Goal: Task Accomplishment & Management: Manage account settings

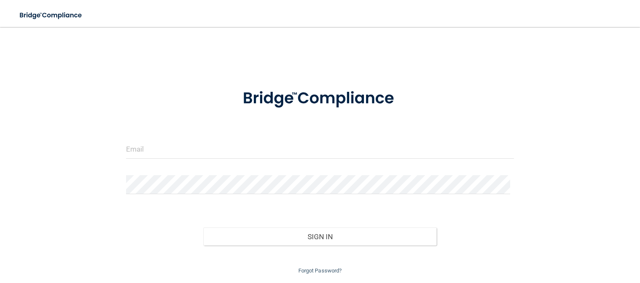
scroll to position [26, 0]
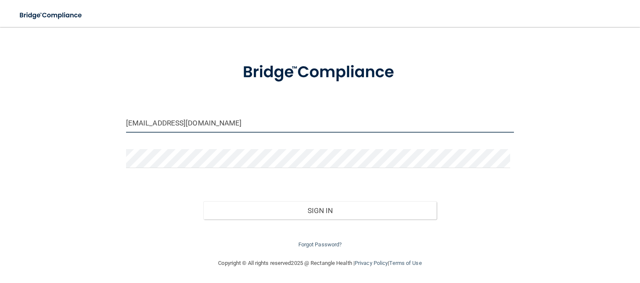
drag, startPoint x: 214, startPoint y: 120, endPoint x: 83, endPoint y: 127, distance: 131.0
click at [83, 127] on div "tempe.dentistry@yahoo.com Invalid email/password. You don't have permission to …" at bounding box center [320, 129] width 607 height 240
type input "m"
type input "Carmenanaya@cox.net"
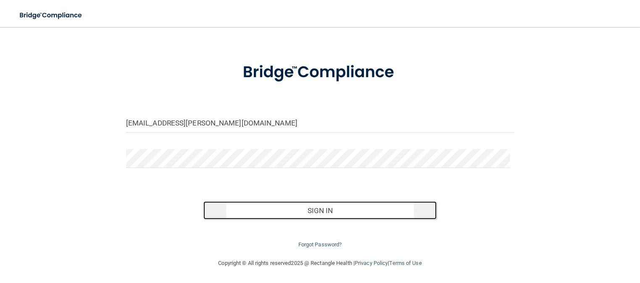
click at [318, 209] on button "Sign In" at bounding box center [320, 210] width 233 height 19
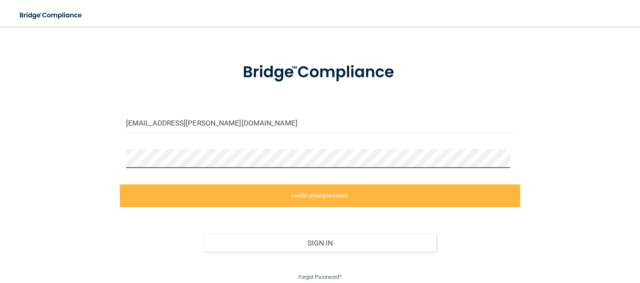
click at [105, 151] on div "Carmenanaya@cox.net Invalid email/password. You don't have permission to access…" at bounding box center [320, 145] width 607 height 273
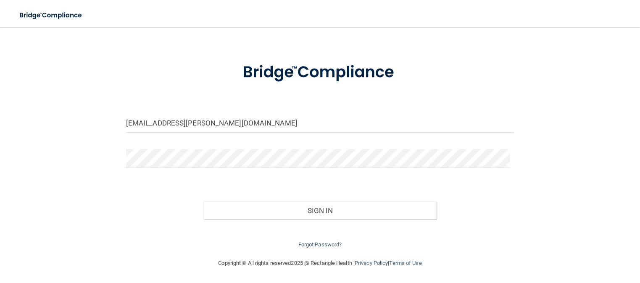
click at [98, 219] on div "Carmenanaya@cox.net Invalid email/password. You don't have permission to access…" at bounding box center [320, 129] width 607 height 240
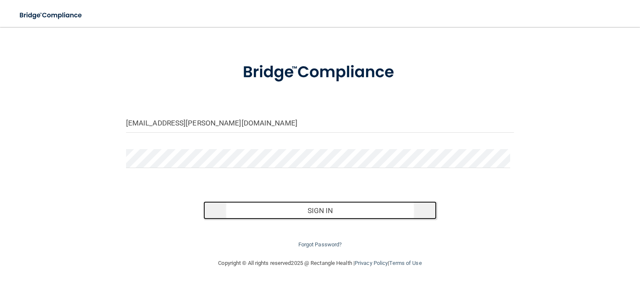
click at [317, 211] on button "Sign In" at bounding box center [320, 210] width 233 height 19
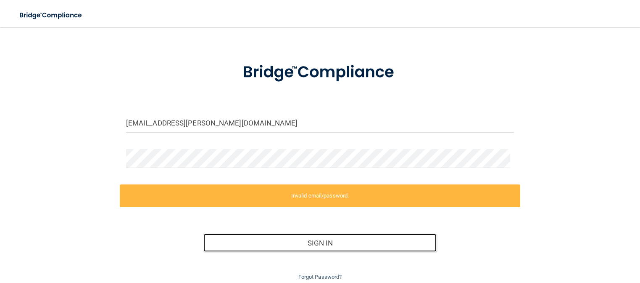
scroll to position [58, 0]
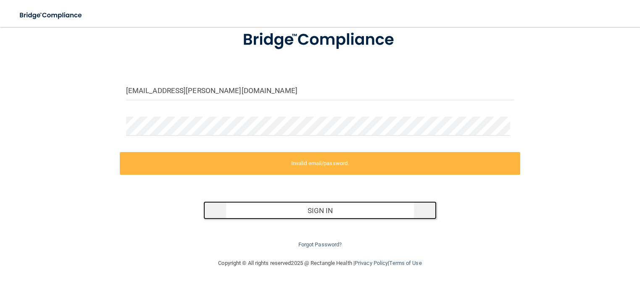
click at [336, 208] on button "Sign In" at bounding box center [320, 210] width 233 height 19
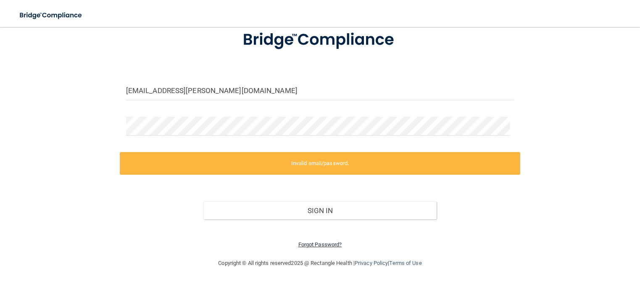
click at [321, 242] on link "Forgot Password?" at bounding box center [321, 244] width 44 height 6
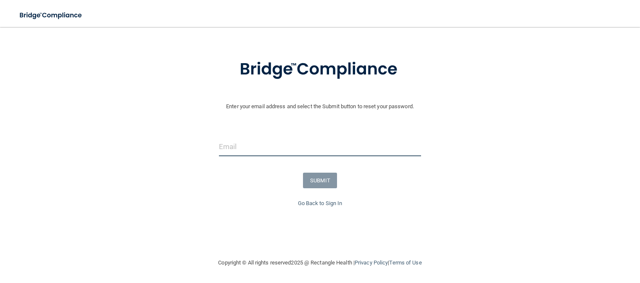
click at [220, 138] on input "email" at bounding box center [320, 146] width 202 height 19
type input "C"
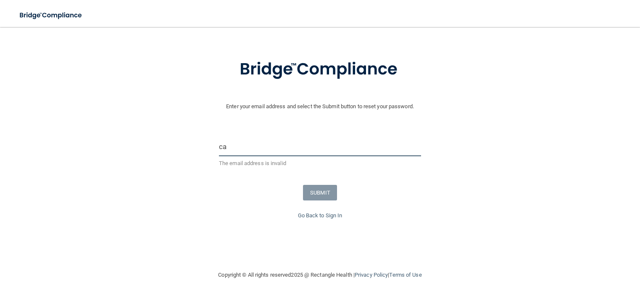
type input "Carmenanaya@cox.net"
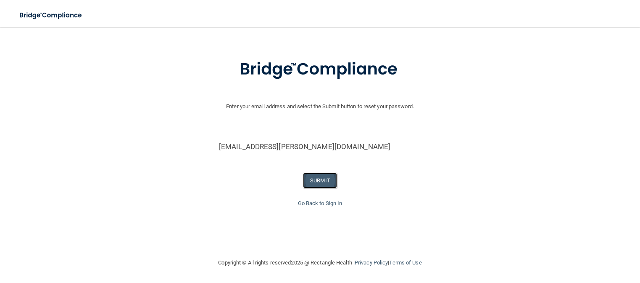
click at [309, 177] on button "SUBMIT" at bounding box center [320, 180] width 34 height 16
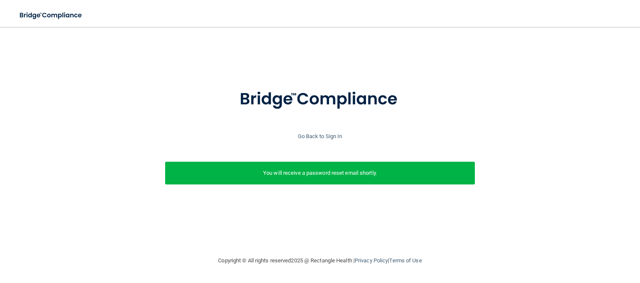
click at [302, 132] on div "Go Back to Sign In" at bounding box center [320, 136] width 645 height 10
click at [307, 133] on link "Go Back to Sign In" at bounding box center [320, 136] width 45 height 6
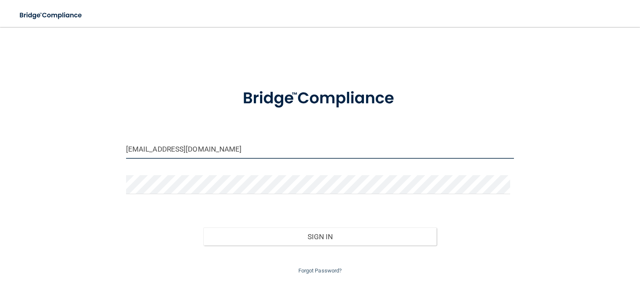
drag, startPoint x: 242, startPoint y: 147, endPoint x: 147, endPoint y: 168, distance: 97.4
click at [147, 168] on form "tempe.dentistry@yahoo.com Invalid email/password. You don't have permission to …" at bounding box center [320, 176] width 389 height 198
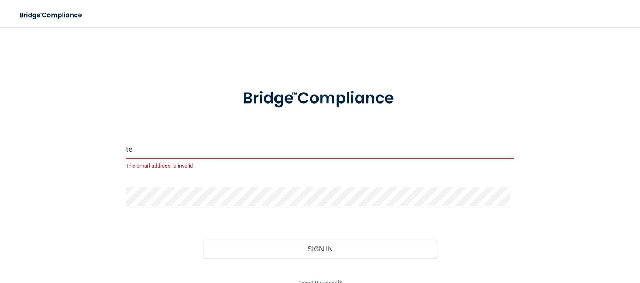
type input "t"
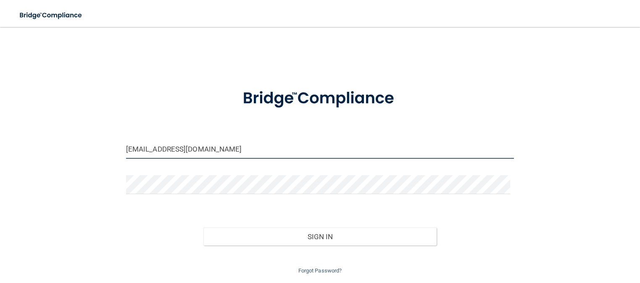
type input "[EMAIL_ADDRESS][DOMAIN_NAME]"
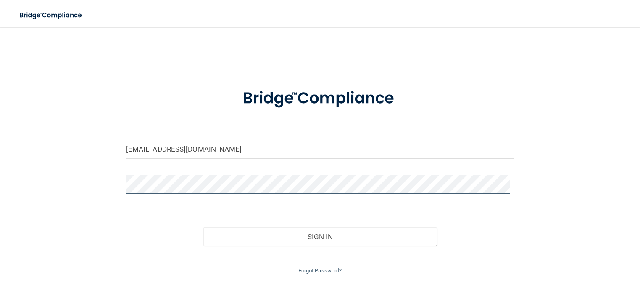
click at [105, 179] on div "luzanaya11@icloud.com Invalid email/password. You don't have permission to acce…" at bounding box center [320, 155] width 607 height 240
click at [204, 227] on button "Sign In" at bounding box center [320, 236] width 233 height 19
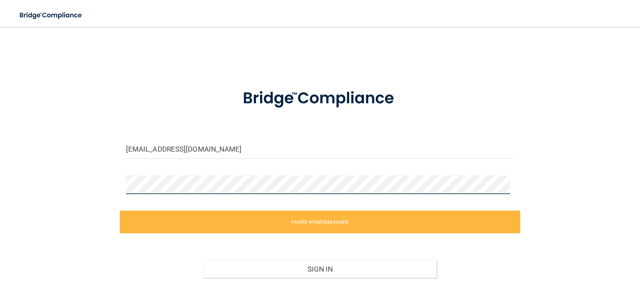
click at [171, 194] on div at bounding box center [320, 187] width 401 height 25
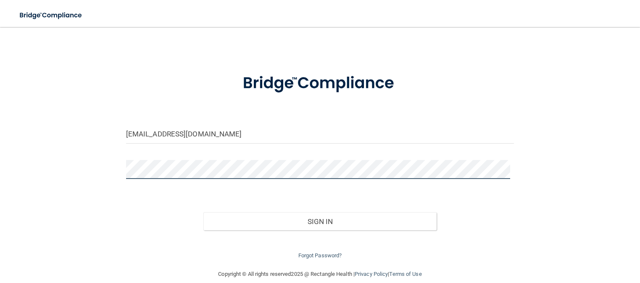
scroll to position [26, 0]
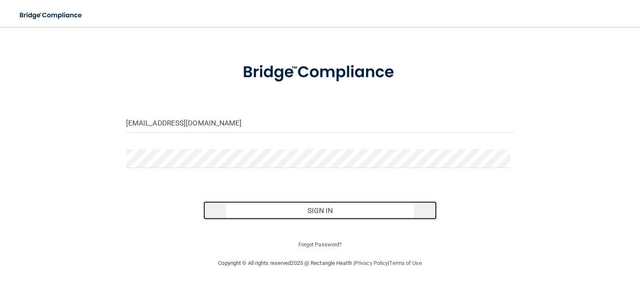
click at [314, 208] on button "Sign In" at bounding box center [320, 210] width 233 height 19
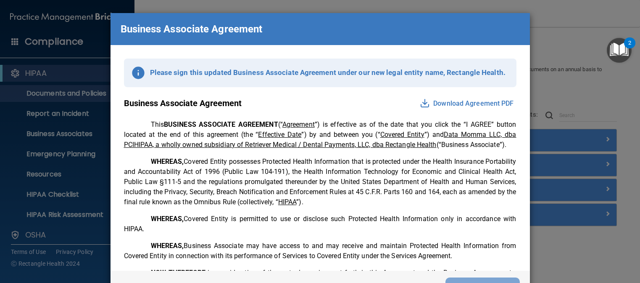
click at [566, 13] on div "Business Associate Agreement Please sign this updated Business Associate Agreem…" at bounding box center [320, 141] width 640 height 283
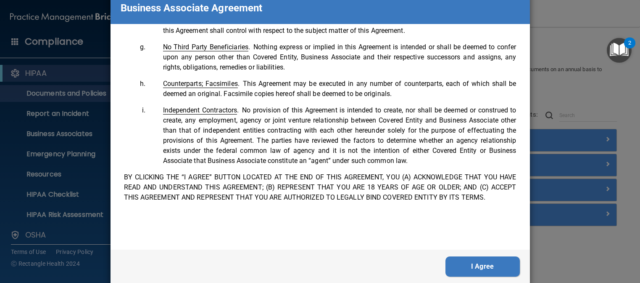
scroll to position [34, 0]
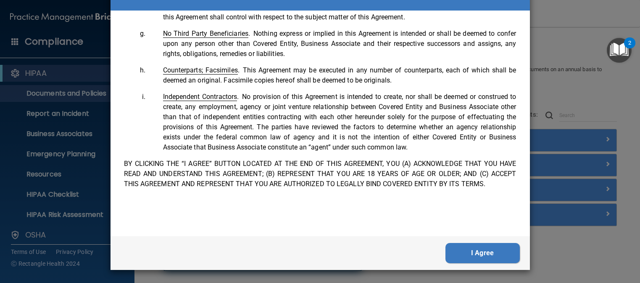
click at [492, 251] on button "I Agree" at bounding box center [483, 253] width 74 height 20
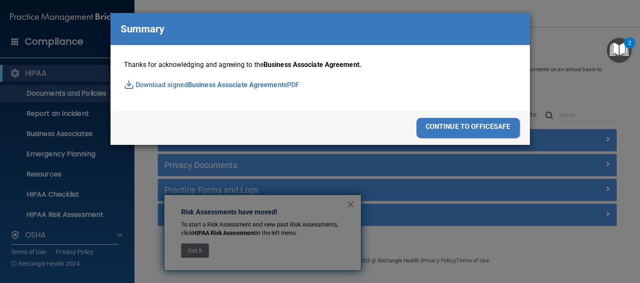
click at [445, 126] on div "continue to officesafe" at bounding box center [468, 128] width 103 height 20
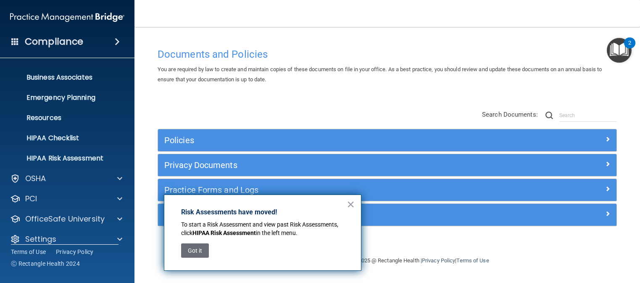
scroll to position [66, 0]
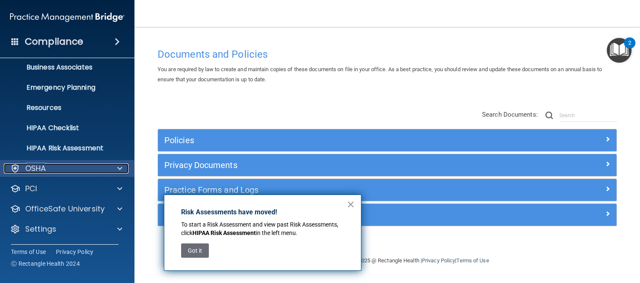
click at [115, 169] on div at bounding box center [118, 168] width 21 height 10
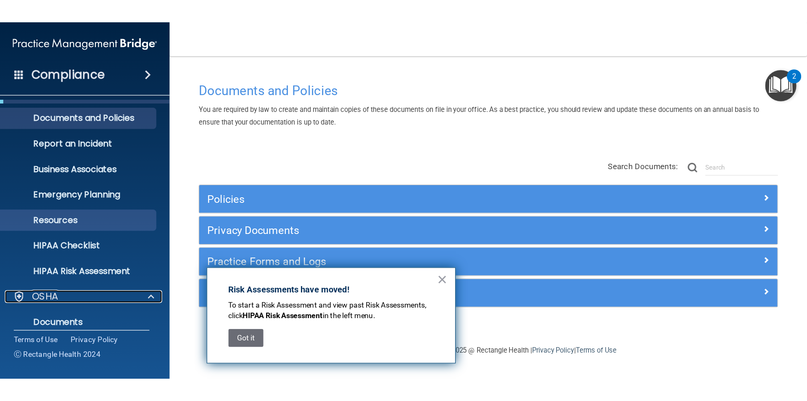
scroll to position [0, 0]
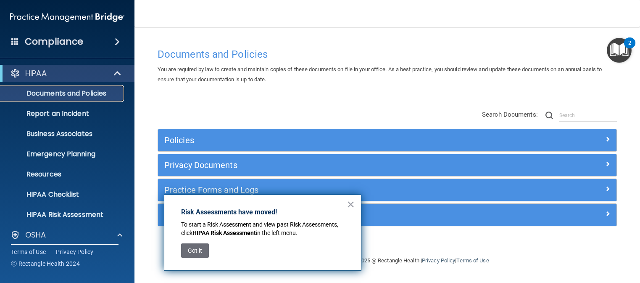
click at [91, 94] on p "Documents and Policies" at bounding box center [62, 93] width 115 height 8
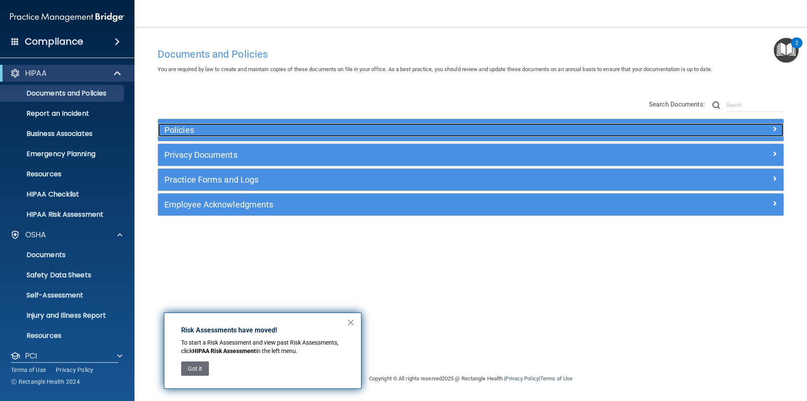
click at [640, 128] on span at bounding box center [775, 129] width 5 height 10
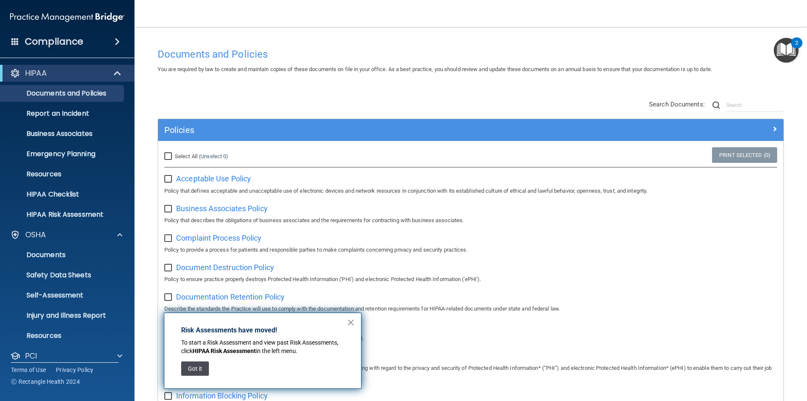
click at [198, 282] on button "Got it" at bounding box center [195, 368] width 28 height 14
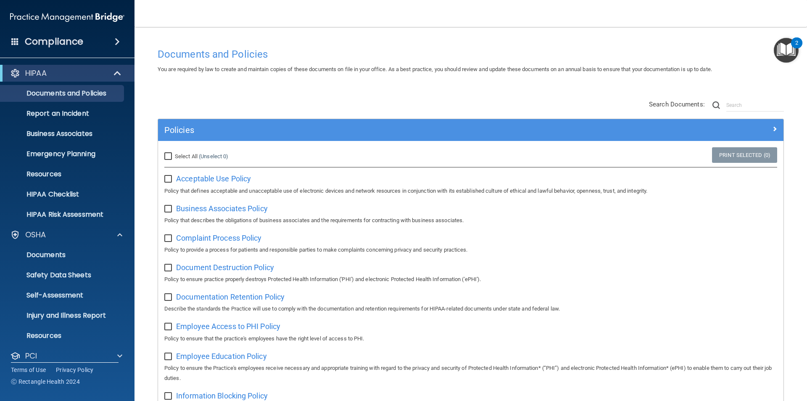
click at [167, 154] on input "Select All (Unselect 0) Unselect All" at bounding box center [169, 156] width 10 height 7
checkbox input "true"
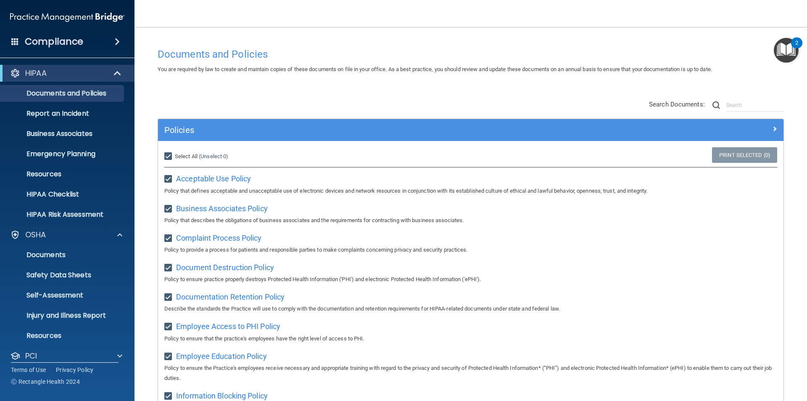
checkbox input "true"
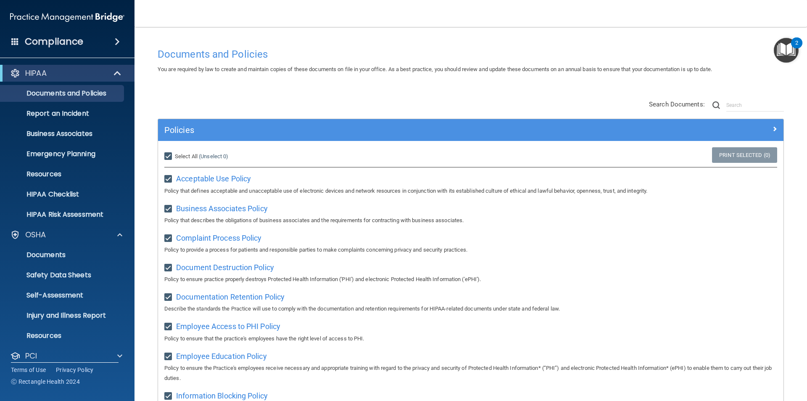
checkbox input "true"
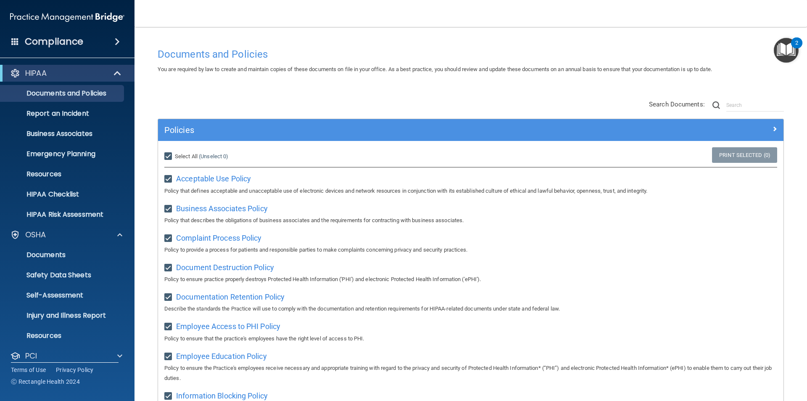
checkbox input "true"
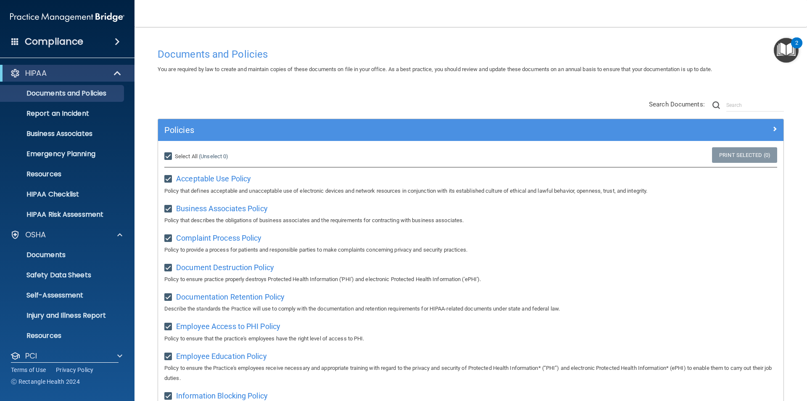
checkbox input "true"
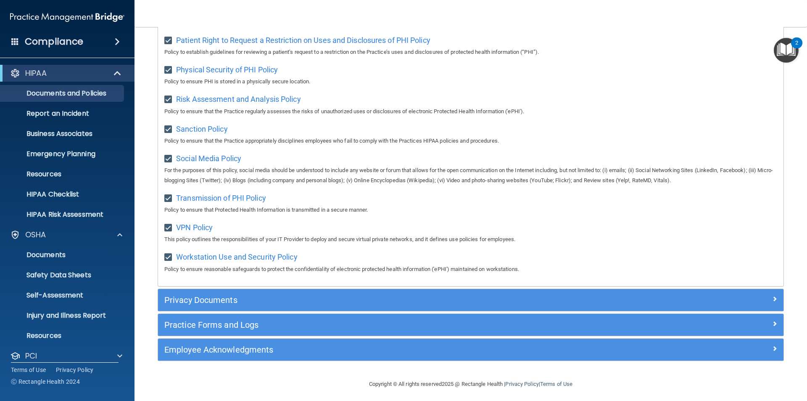
scroll to position [545, 0]
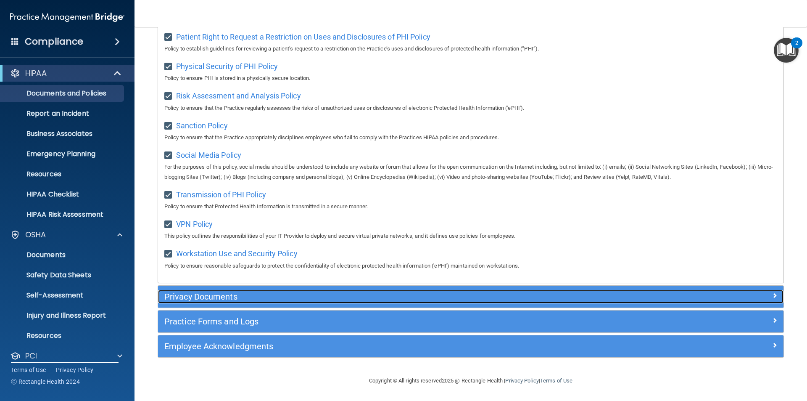
click at [237, 282] on h5 "Privacy Documents" at bounding box center [392, 296] width 457 height 9
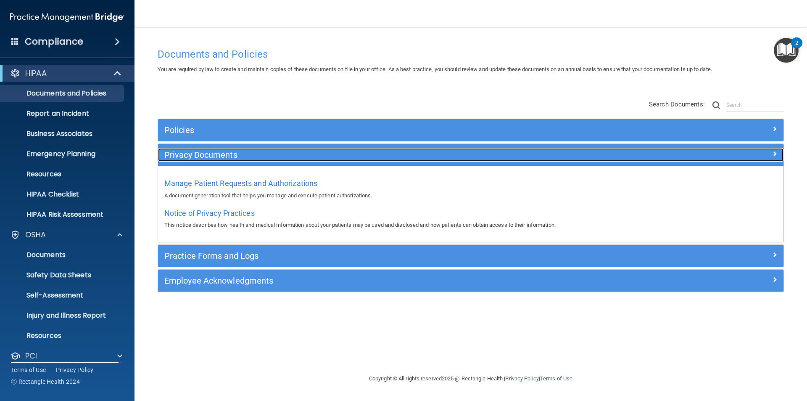
scroll to position [0, 0]
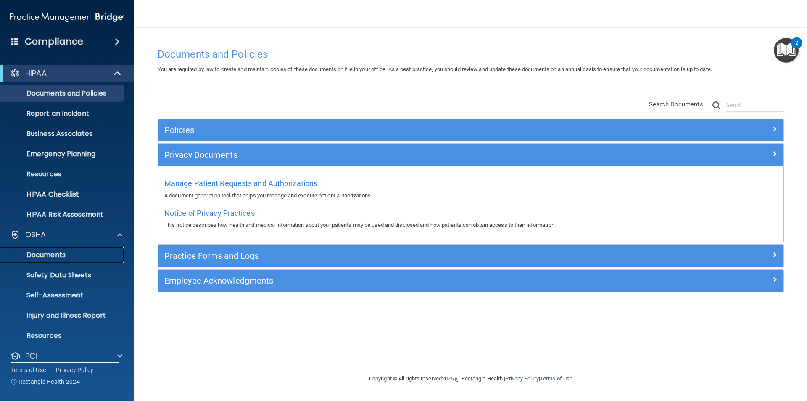
click at [57, 253] on p "Documents" at bounding box center [62, 255] width 115 height 8
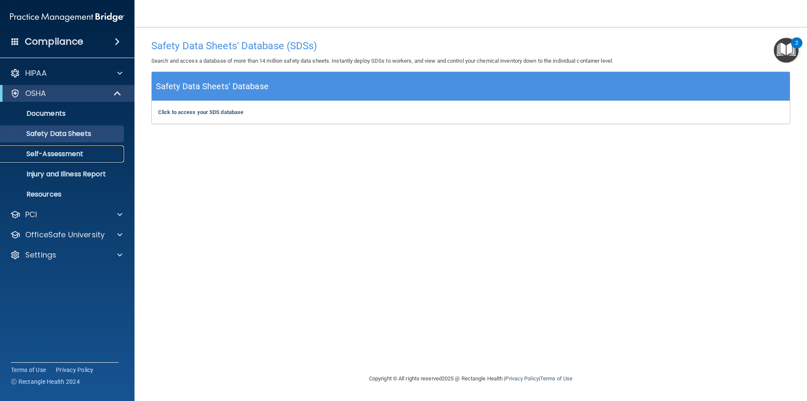
click at [53, 156] on p "Self-Assessment" at bounding box center [62, 154] width 115 height 8
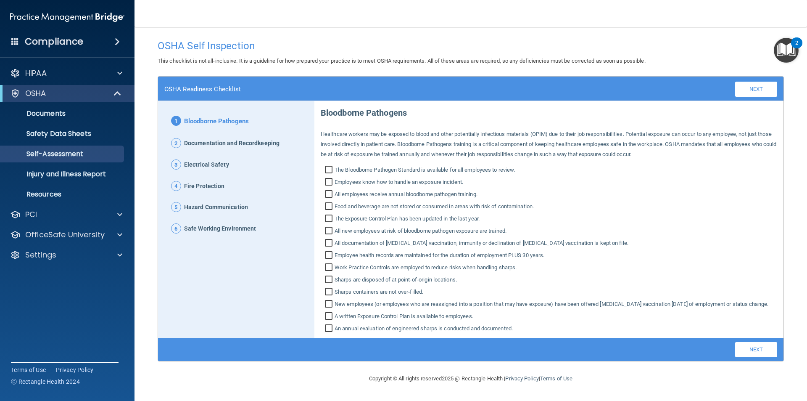
click at [117, 40] on span at bounding box center [117, 42] width 5 height 10
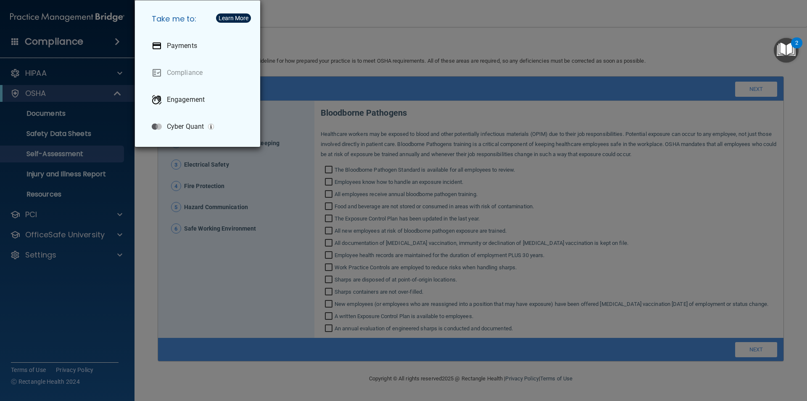
click at [93, 73] on div "Take me to: Payments Compliance Engagement Cyber Quant" at bounding box center [403, 200] width 807 height 401
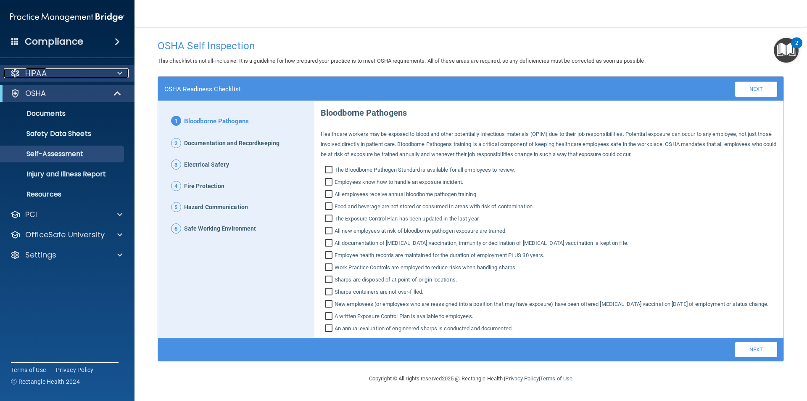
click at [119, 74] on span at bounding box center [119, 73] width 5 height 10
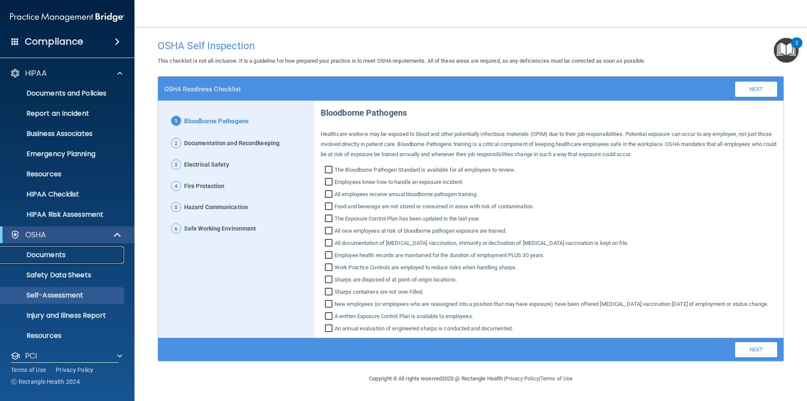
click at [60, 255] on p "Documents" at bounding box center [62, 255] width 115 height 8
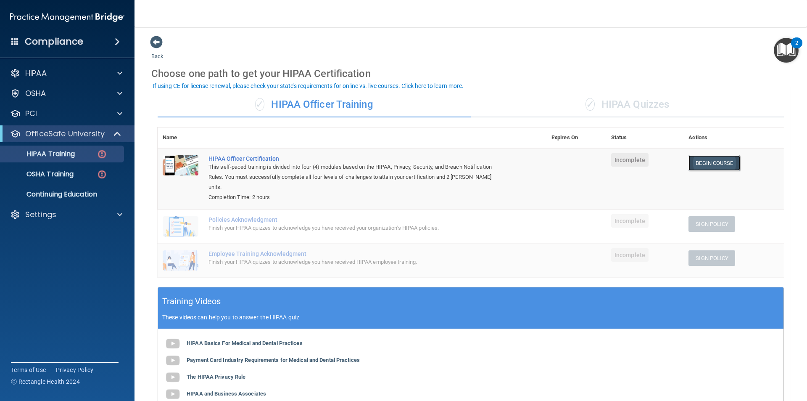
click at [708, 163] on link "Begin Course" at bounding box center [714, 163] width 51 height 16
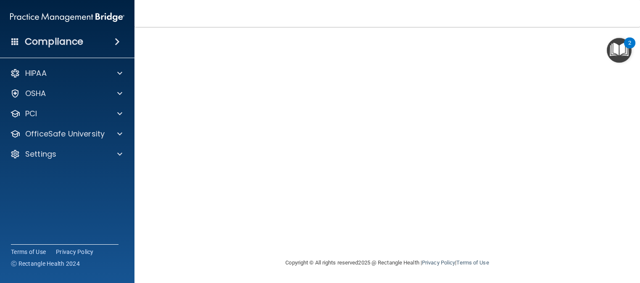
scroll to position [27, 0]
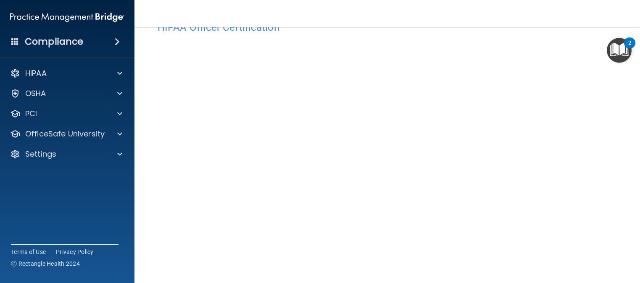
click at [115, 38] on span at bounding box center [117, 42] width 5 height 10
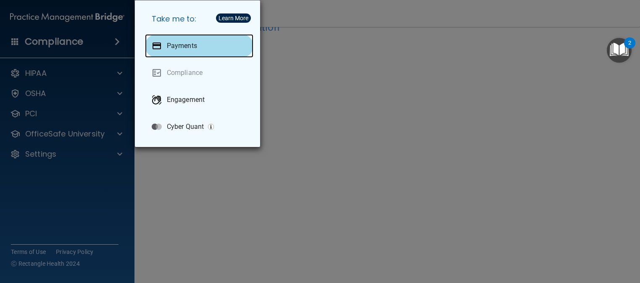
click at [200, 44] on div "Payments" at bounding box center [199, 46] width 108 height 24
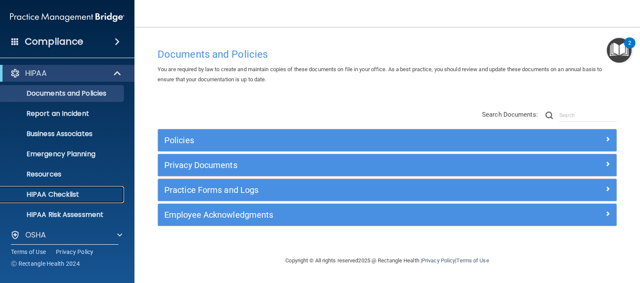
click at [55, 192] on p "HIPAA Checklist" at bounding box center [62, 194] width 115 height 8
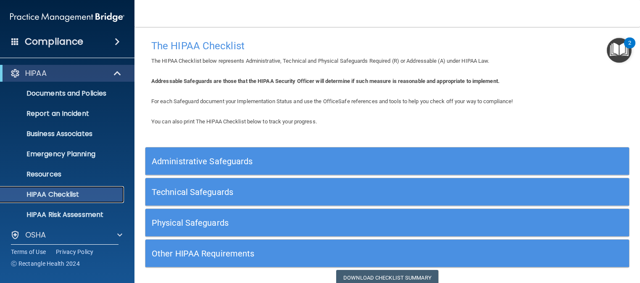
scroll to position [36, 0]
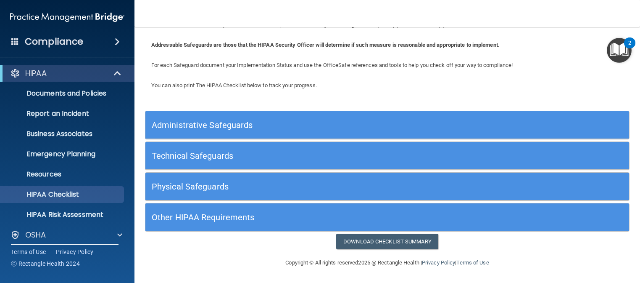
click at [582, 127] on div "Administrative Safeguards" at bounding box center [388, 124] width 484 height 19
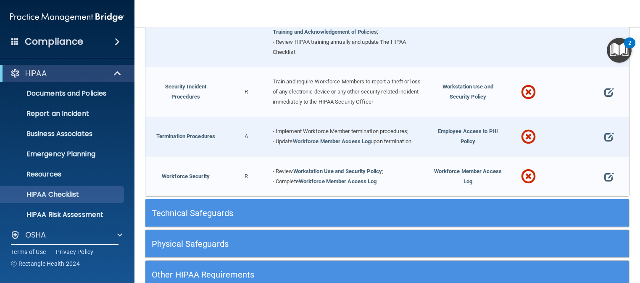
scroll to position [826, 0]
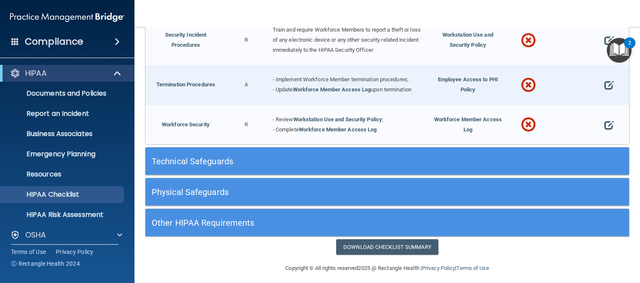
click at [566, 159] on div "Technical Safeguards" at bounding box center [388, 160] width 484 height 19
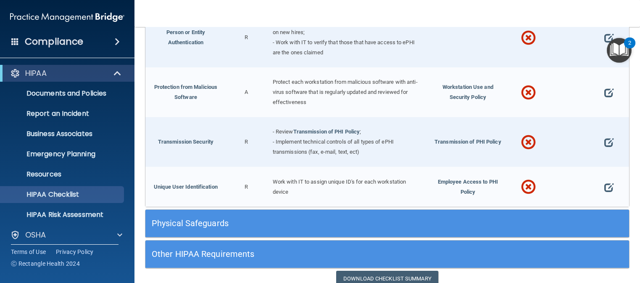
scroll to position [1487, 0]
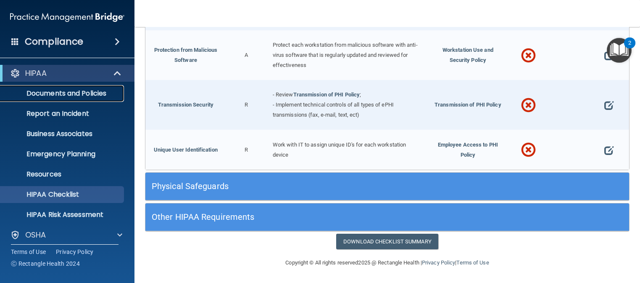
click at [76, 91] on p "Documents and Policies" at bounding box center [62, 93] width 115 height 8
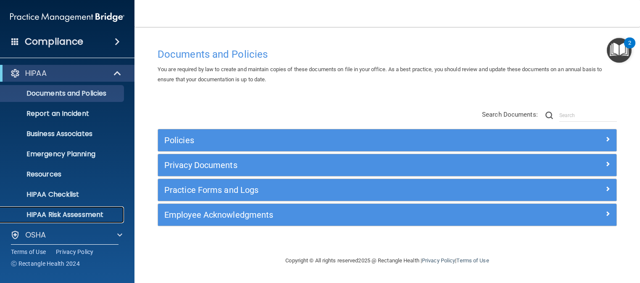
click at [74, 216] on p "HIPAA Risk Assessment" at bounding box center [62, 214] width 115 height 8
click at [53, 217] on p "HIPAA Risk Assessment" at bounding box center [62, 214] width 115 height 8
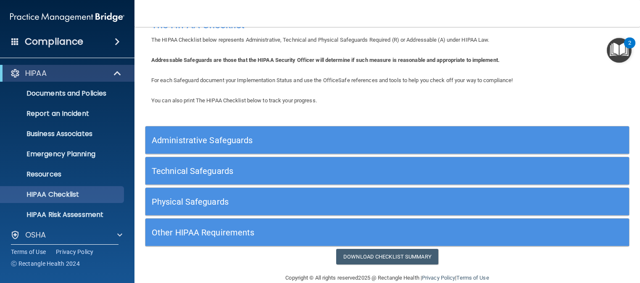
scroll to position [36, 0]
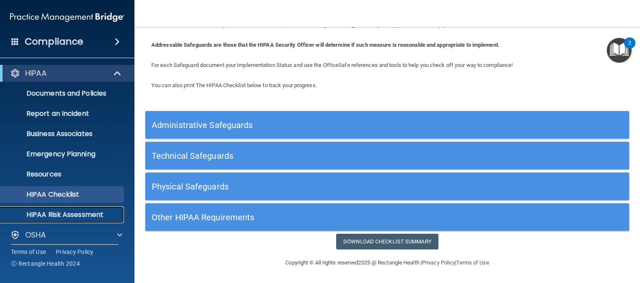
click at [68, 213] on p "HIPAA Risk Assessment" at bounding box center [62, 214] width 115 height 8
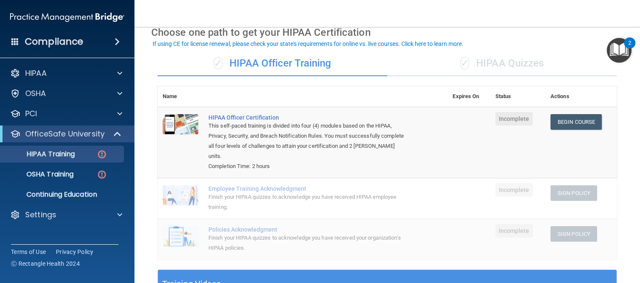
scroll to position [42, 0]
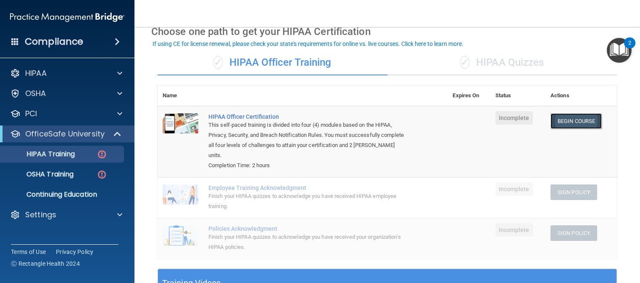
click at [566, 121] on link "Begin Course" at bounding box center [576, 121] width 51 height 16
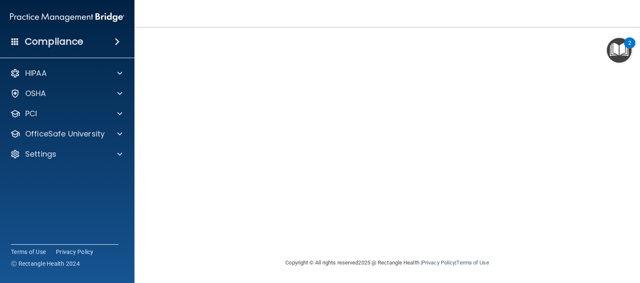
scroll to position [27, 0]
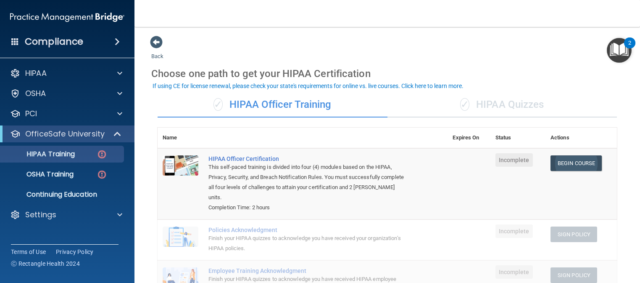
click at [555, 164] on link "Begin Course" at bounding box center [576, 163] width 51 height 16
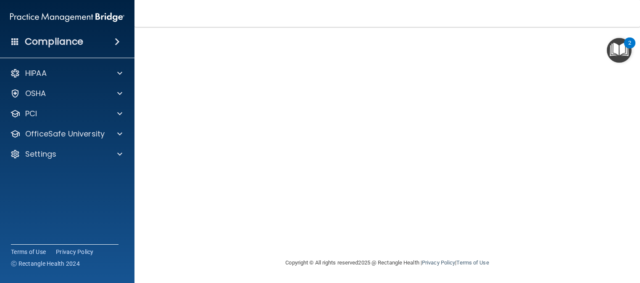
scroll to position [27, 0]
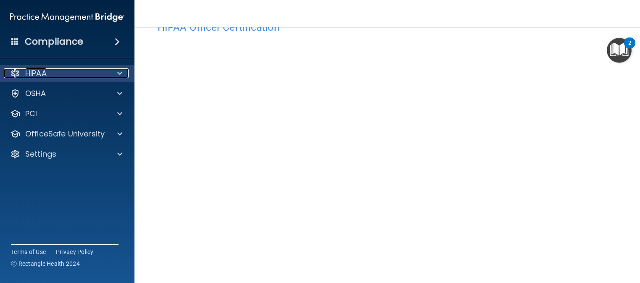
click at [35, 75] on p "HIPAA" at bounding box center [35, 73] width 21 height 10
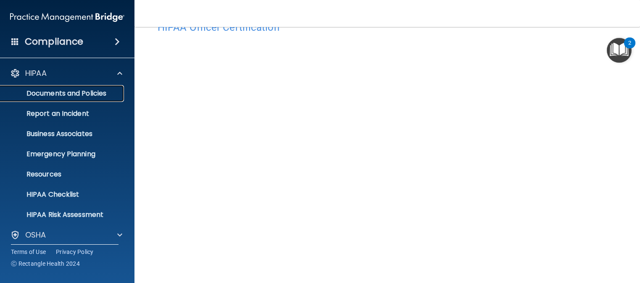
click at [44, 94] on p "Documents and Policies" at bounding box center [62, 93] width 115 height 8
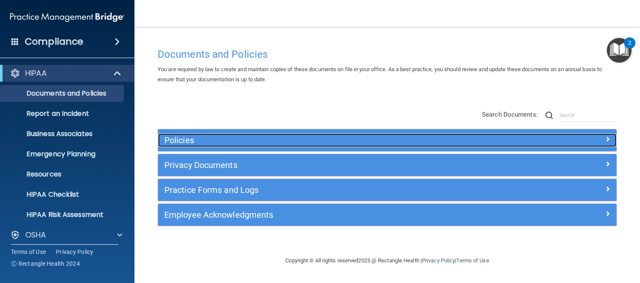
click at [558, 137] on div at bounding box center [559, 138] width 115 height 10
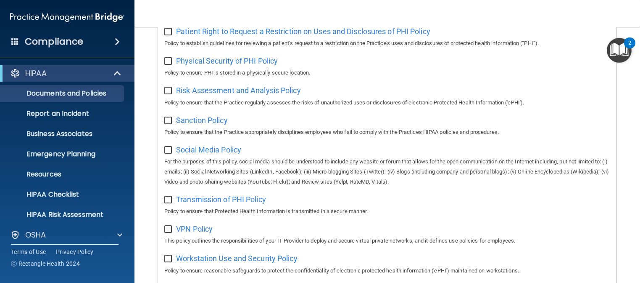
scroll to position [673, 0]
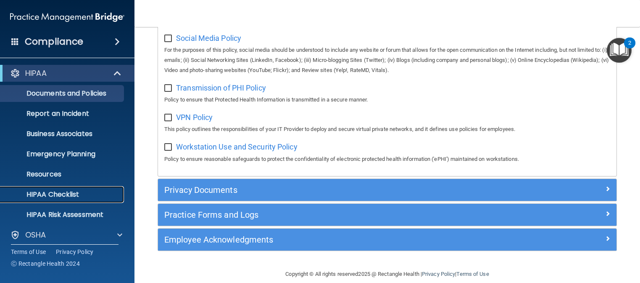
click at [46, 195] on p "HIPAA Checklist" at bounding box center [62, 194] width 115 height 8
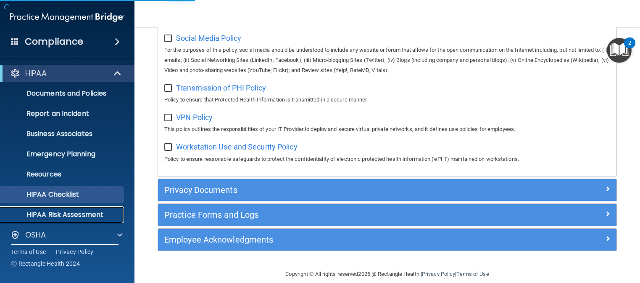
click at [80, 215] on p "HIPAA Risk Assessment" at bounding box center [62, 214] width 115 height 8
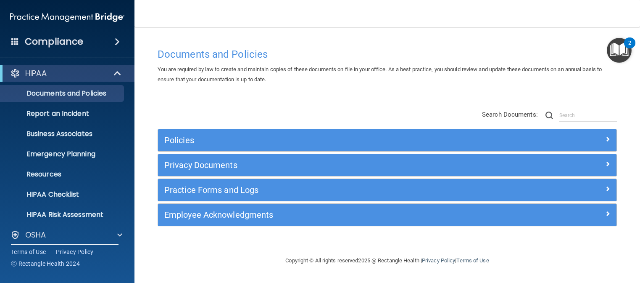
click at [601, 266] on footer "Copyright © All rights reserved 2025 @ Rectangle Health | Privacy Policy | Term…" at bounding box center [387, 260] width 472 height 27
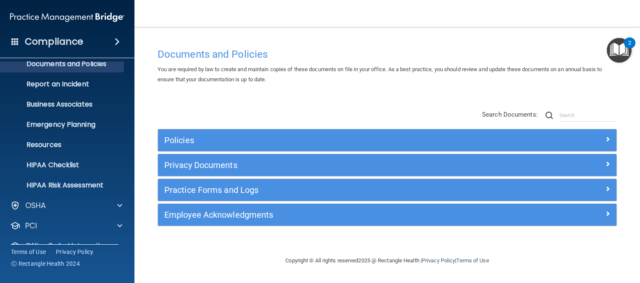
scroll to position [66, 0]
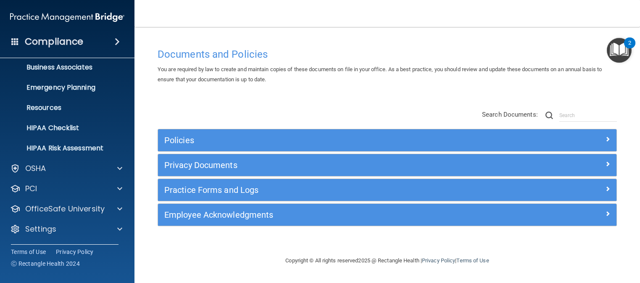
click at [77, 199] on div "HIPAA Documents and Policies Report an Incident Business Associates Emergency P…" at bounding box center [67, 119] width 135 height 249
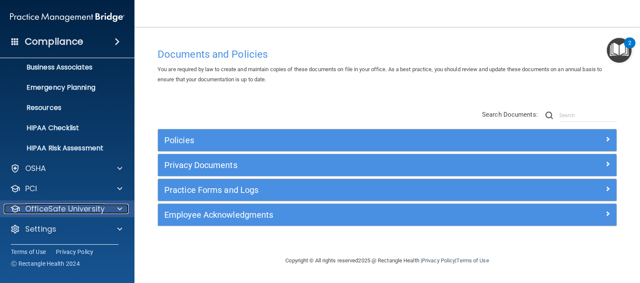
click at [77, 208] on p "OfficeSafe University" at bounding box center [64, 209] width 79 height 10
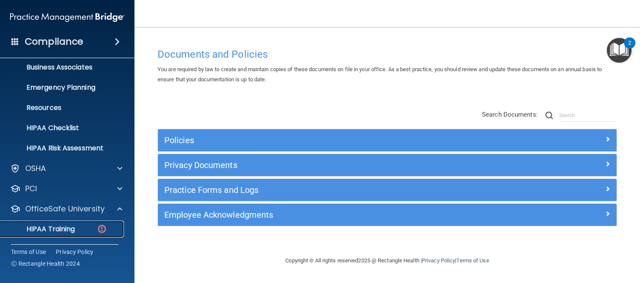
click at [60, 225] on p "HIPAA Training" at bounding box center [39, 229] width 69 height 8
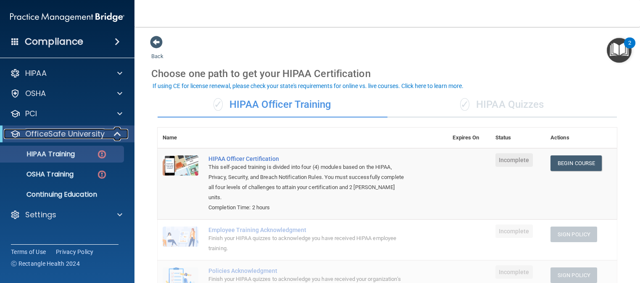
click at [65, 132] on p "OfficeSafe University" at bounding box center [64, 134] width 79 height 10
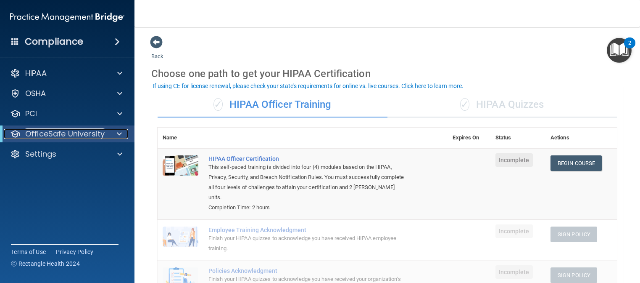
click at [65, 132] on p "OfficeSafe University" at bounding box center [64, 134] width 79 height 10
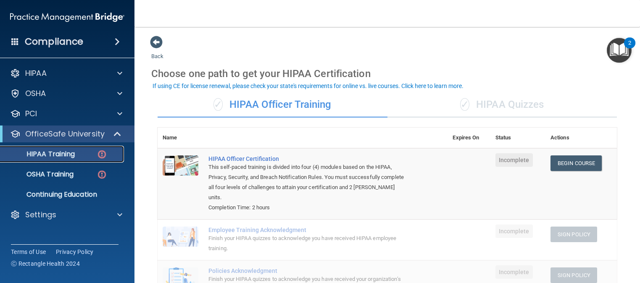
click at [70, 152] on p "HIPAA Training" at bounding box center [39, 154] width 69 height 8
click at [102, 153] on img at bounding box center [102, 154] width 11 height 11
click at [576, 163] on link "Begin Course" at bounding box center [576, 163] width 51 height 16
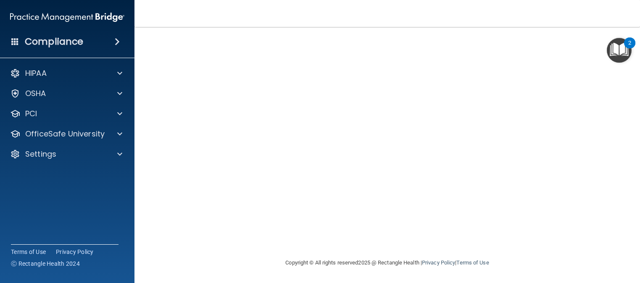
scroll to position [27, 0]
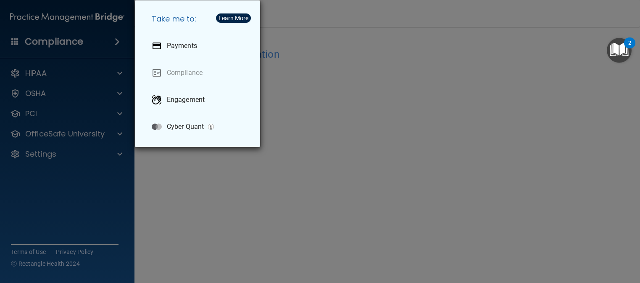
scroll to position [27, 0]
click at [386, 63] on div "Take me to: Payments Compliance Engagement Cyber Quant" at bounding box center [320, 141] width 640 height 283
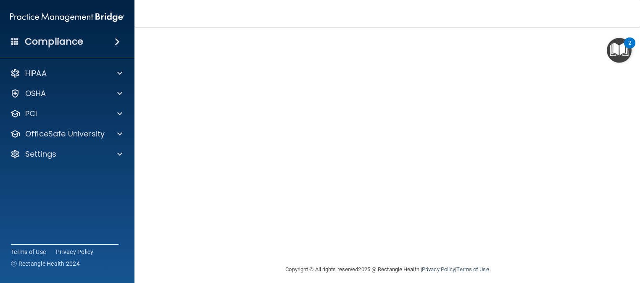
scroll to position [92, 0]
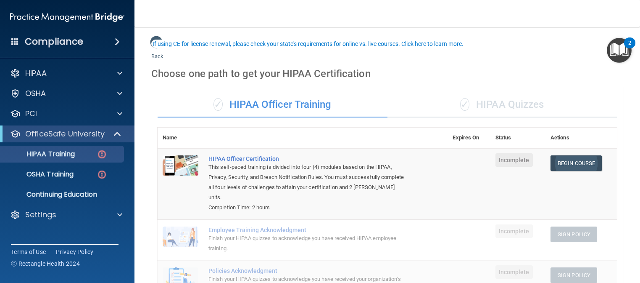
scroll to position [42, 0]
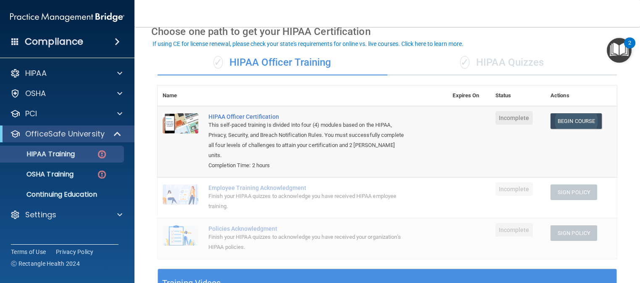
click at [564, 120] on link "Begin Course" at bounding box center [576, 121] width 51 height 16
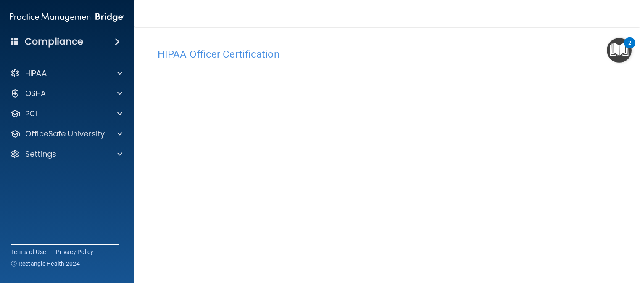
scroll to position [27, 0]
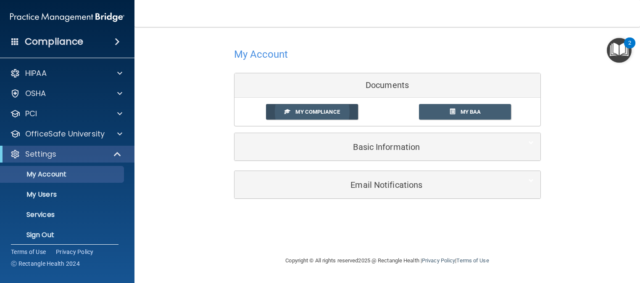
click at [308, 112] on span "My Compliance" at bounding box center [318, 111] width 44 height 6
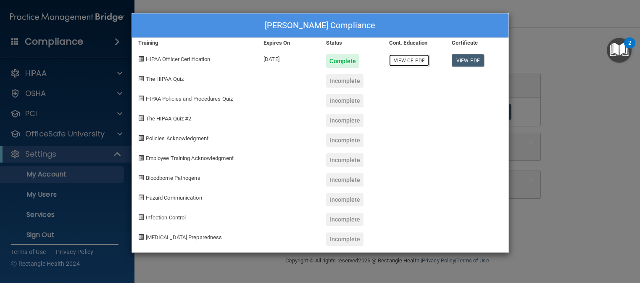
click at [413, 59] on link "View CE PDF" at bounding box center [409, 60] width 40 height 12
click at [351, 85] on div "Incomplete" at bounding box center [344, 80] width 37 height 13
click at [352, 82] on div "Incomplete" at bounding box center [344, 80] width 37 height 13
click at [404, 83] on div at bounding box center [414, 78] width 63 height 20
click at [143, 79] on span at bounding box center [140, 78] width 5 height 5
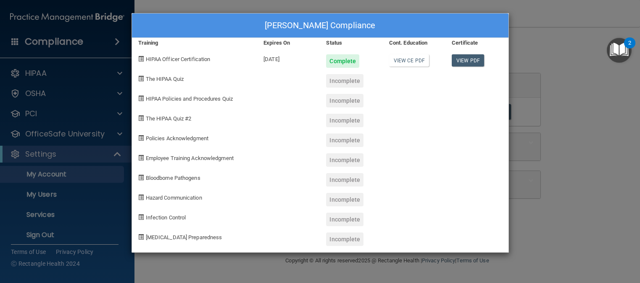
click at [411, 96] on div at bounding box center [414, 97] width 63 height 20
click at [468, 58] on link "View PDF" at bounding box center [468, 60] width 32 height 12
click at [346, 82] on div "Incomplete" at bounding box center [344, 80] width 37 height 13
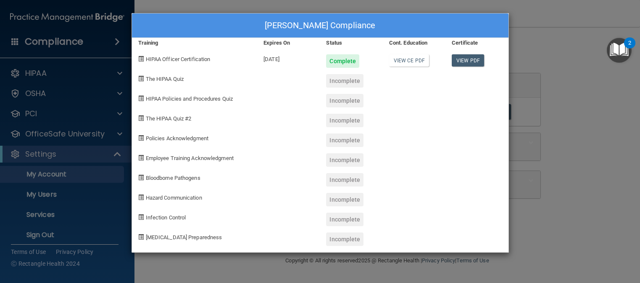
click at [346, 82] on div "Incomplete" at bounding box center [344, 80] width 37 height 13
click at [177, 74] on div "The HIPAA Quiz" at bounding box center [195, 78] width 126 height 20
click at [141, 78] on span at bounding box center [140, 78] width 5 height 5
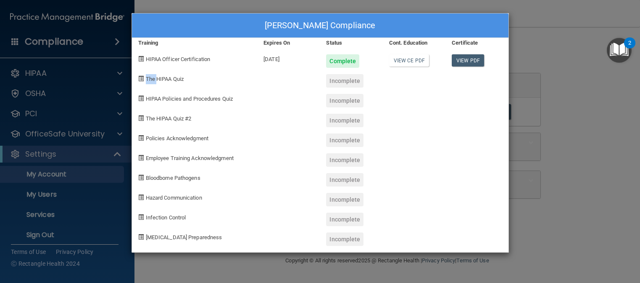
click at [141, 78] on span at bounding box center [140, 78] width 5 height 5
click at [74, 156] on div "Carmen Cabrera's Compliance Training Expires On Status Cont. Education Certific…" at bounding box center [320, 141] width 640 height 283
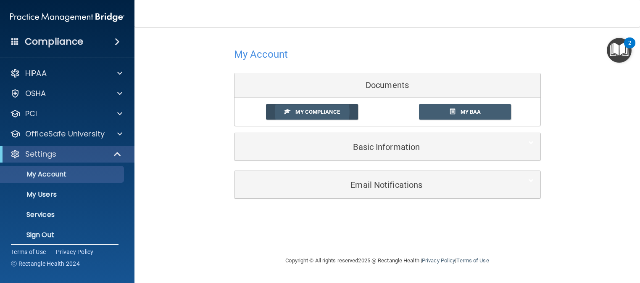
click at [328, 116] on link "My Compliance" at bounding box center [312, 112] width 92 height 16
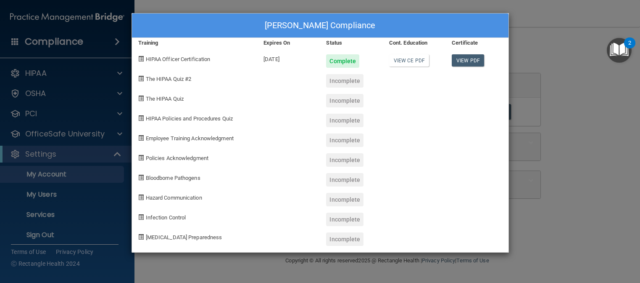
click at [345, 82] on div "Incomplete" at bounding box center [344, 80] width 37 height 13
click at [344, 82] on div "Incomplete" at bounding box center [344, 80] width 37 height 13
click at [50, 156] on div "Carmen Cabrera's Compliance Training Expires On Status Cont. Education Certific…" at bounding box center [320, 141] width 640 height 283
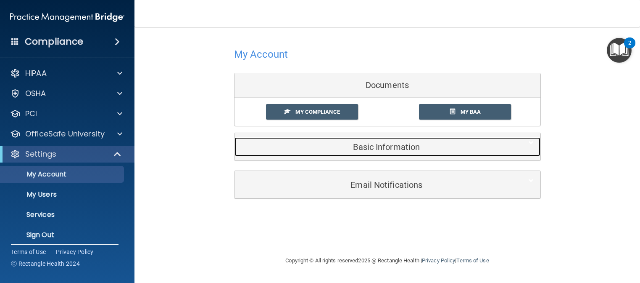
click at [375, 151] on h5 "Basic Information" at bounding box center [375, 146] width 268 height 9
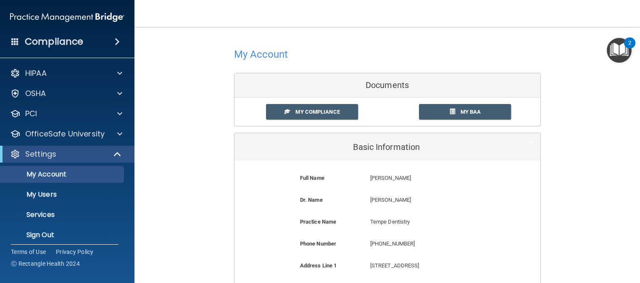
click at [365, 89] on div "Documents" at bounding box center [388, 85] width 306 height 24
click at [60, 175] on p "My Account" at bounding box center [62, 174] width 115 height 8
click at [54, 156] on p "Settings" at bounding box center [40, 154] width 31 height 10
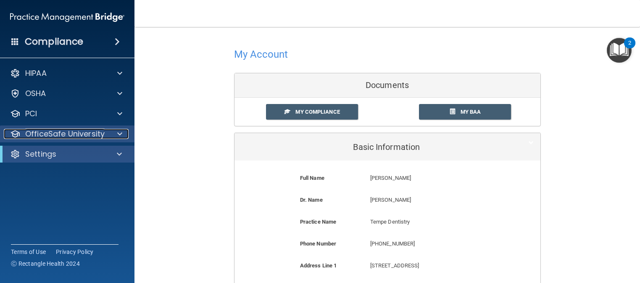
click at [94, 138] on p "OfficeSafe University" at bounding box center [64, 134] width 79 height 10
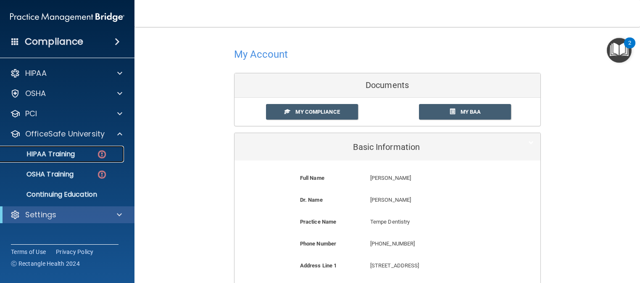
click at [65, 156] on p "HIPAA Training" at bounding box center [39, 154] width 69 height 8
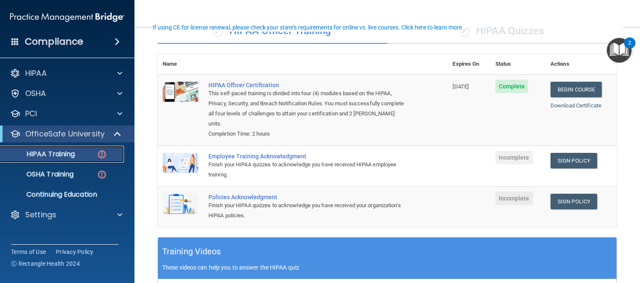
scroll to position [84, 0]
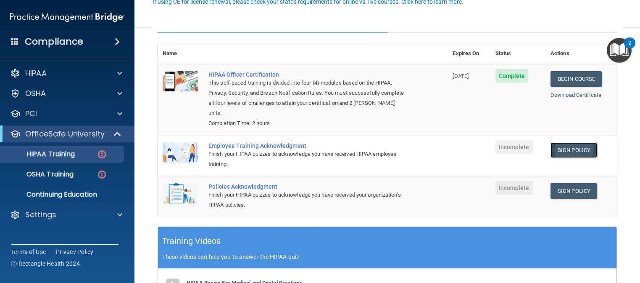
click at [564, 155] on link "Sign Policy" at bounding box center [574, 150] width 47 height 16
click at [181, 151] on img at bounding box center [181, 152] width 36 height 20
click at [273, 146] on div "Employee Training Acknowledgment" at bounding box center [307, 145] width 197 height 7
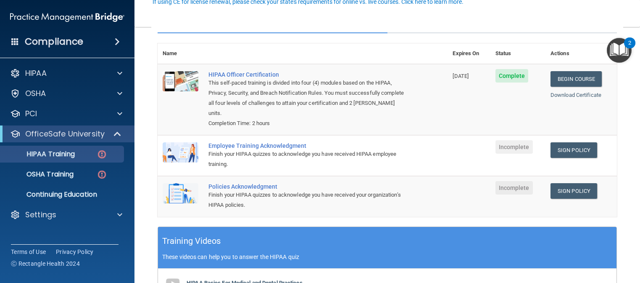
click at [200, 155] on td at bounding box center [181, 155] width 46 height 41
click at [184, 151] on img at bounding box center [181, 152] width 36 height 20
click at [505, 147] on span "Incomplete" at bounding box center [514, 146] width 37 height 13
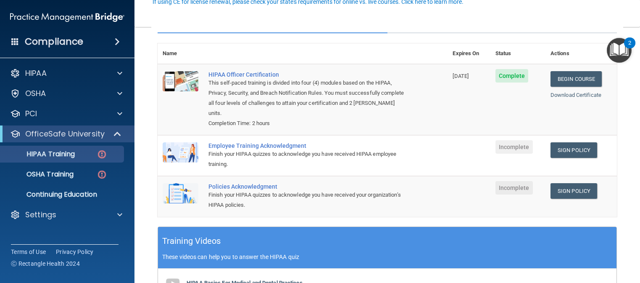
click at [309, 148] on div "Employee Training Acknowledgment" at bounding box center [307, 145] width 197 height 7
click at [295, 148] on div "Employee Training Acknowledgment" at bounding box center [307, 145] width 197 height 7
click at [232, 147] on div "Employee Training Acknowledgment" at bounding box center [307, 145] width 197 height 7
click at [180, 153] on img at bounding box center [181, 152] width 36 height 20
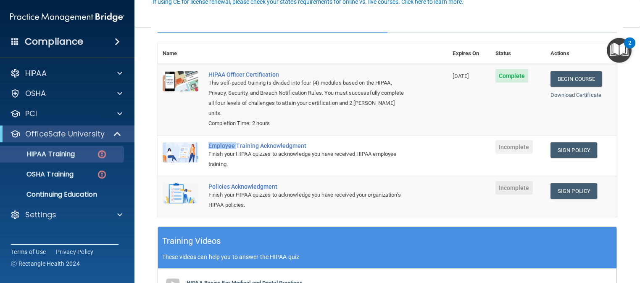
click at [180, 153] on img at bounding box center [181, 152] width 36 height 20
click at [569, 151] on link "Sign Policy" at bounding box center [574, 150] width 47 height 16
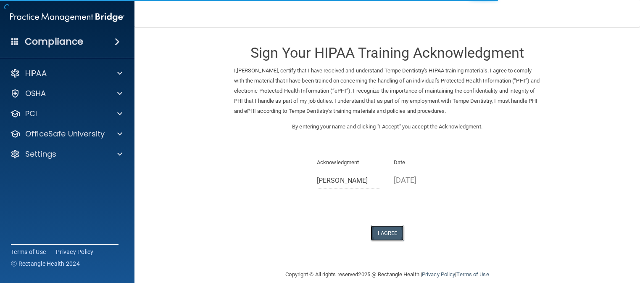
click at [388, 233] on button "I Agree" at bounding box center [388, 233] width 34 height 16
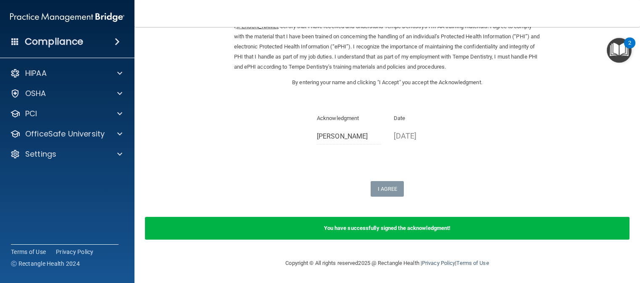
scroll to position [45, 0]
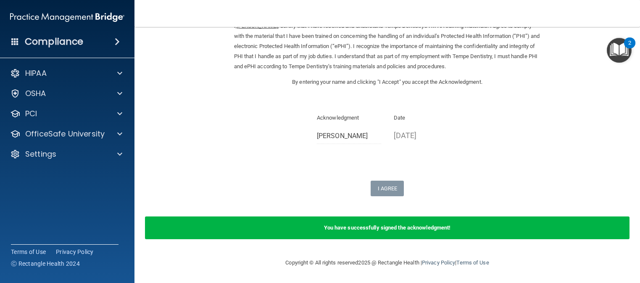
click at [381, 226] on b "You have successfully signed the acknowledgment!" at bounding box center [387, 227] width 127 height 6
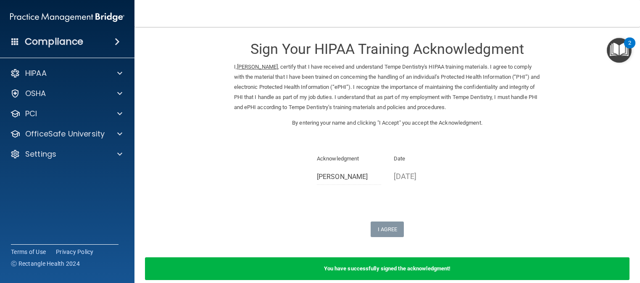
scroll to position [0, 0]
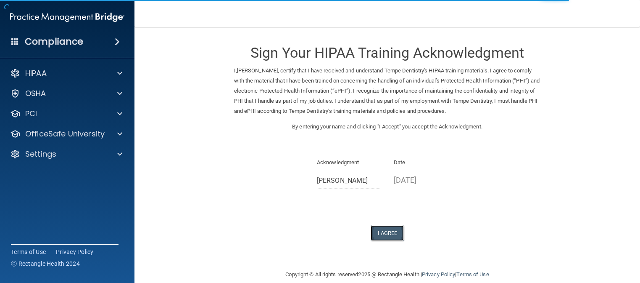
click at [389, 228] on button "I Agree" at bounding box center [388, 233] width 34 height 16
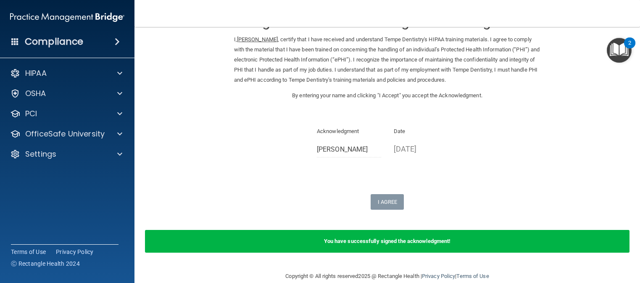
scroll to position [45, 0]
